Goal: Information Seeking & Learning: Learn about a topic

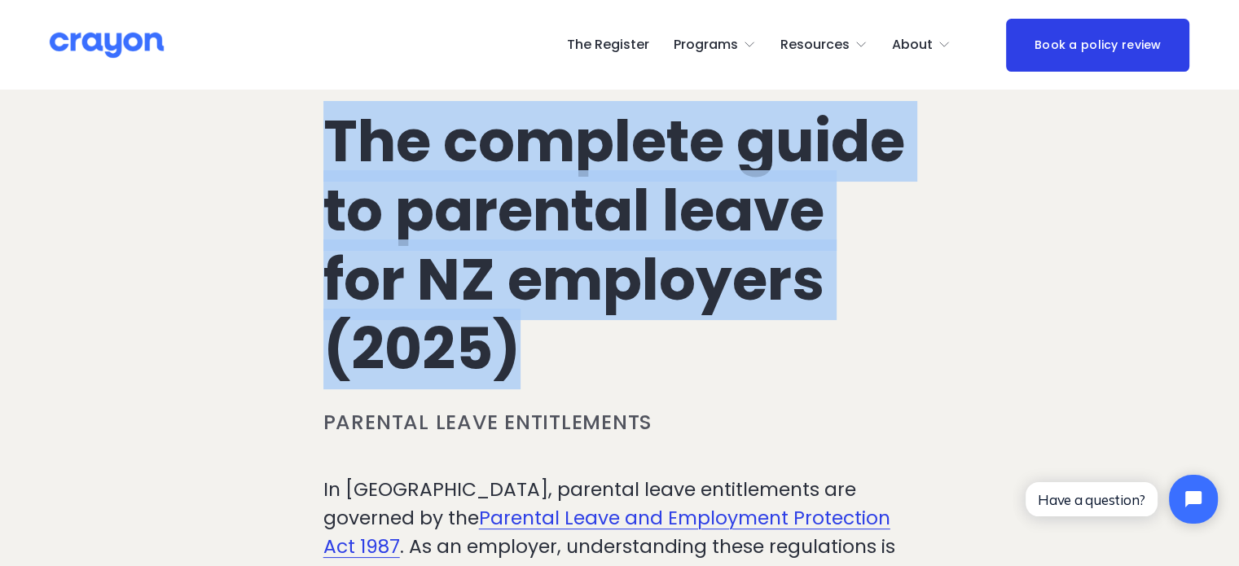
click at [530, 521] on link "Parental Leave and Employment Protection Act 1987" at bounding box center [606, 532] width 567 height 55
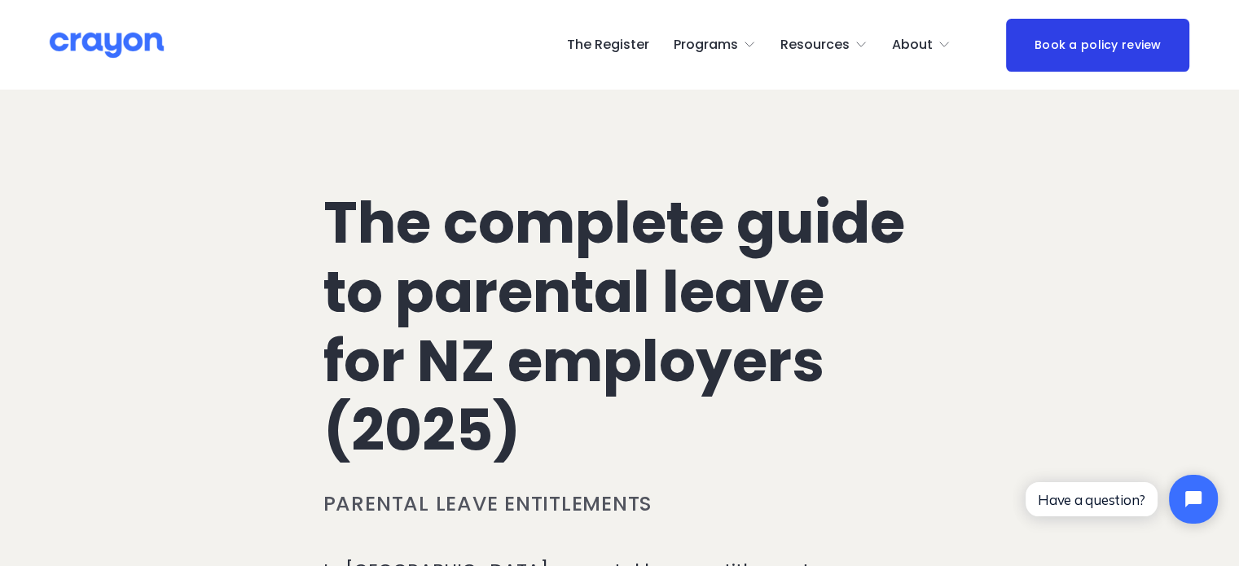
scroll to position [7877, 0]
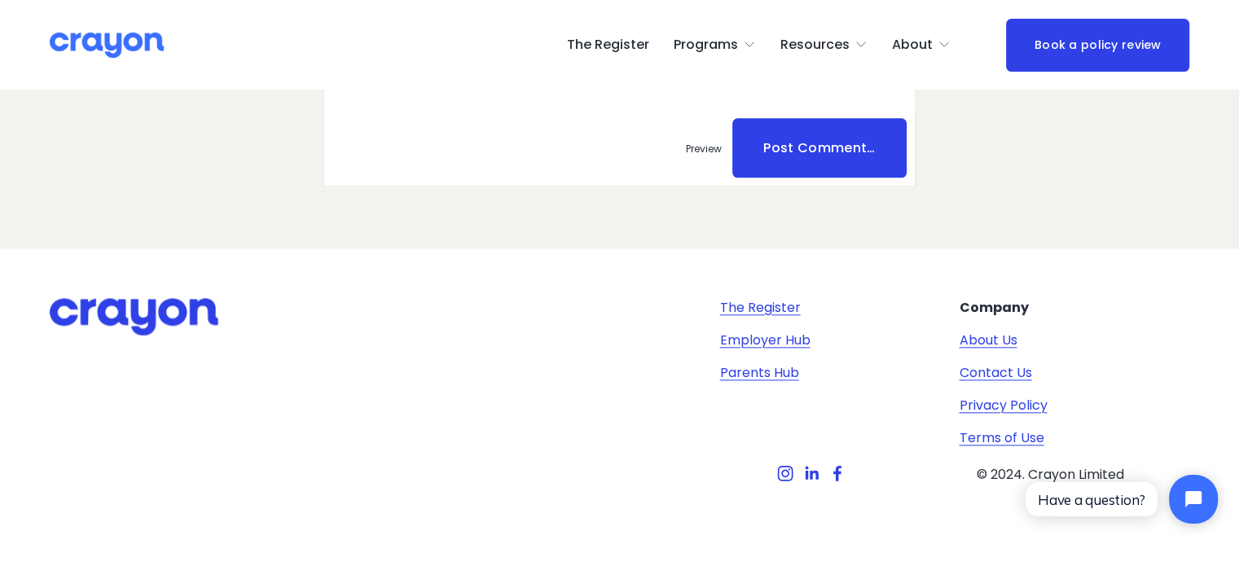
click at [990, 331] on link "About Us" at bounding box center [988, 341] width 58 height 20
